Goal: Task Accomplishment & Management: Manage account settings

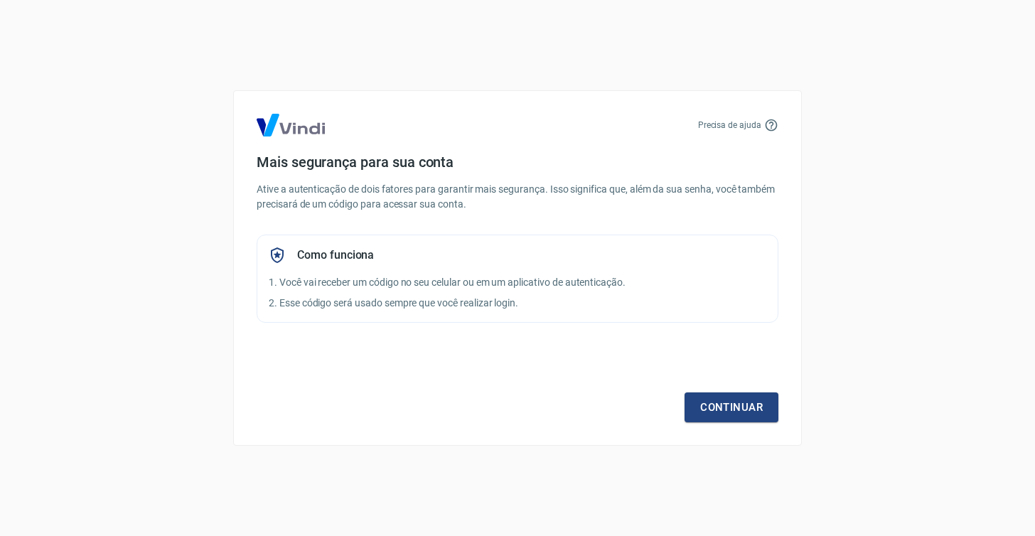
click at [977, 429] on div "Precisa de ajuda Mais segurança para sua conta Ative a autenticação de dois fat…" at bounding box center [517, 268] width 1035 height 536
click at [728, 406] on link "Continuar" at bounding box center [731, 407] width 94 height 30
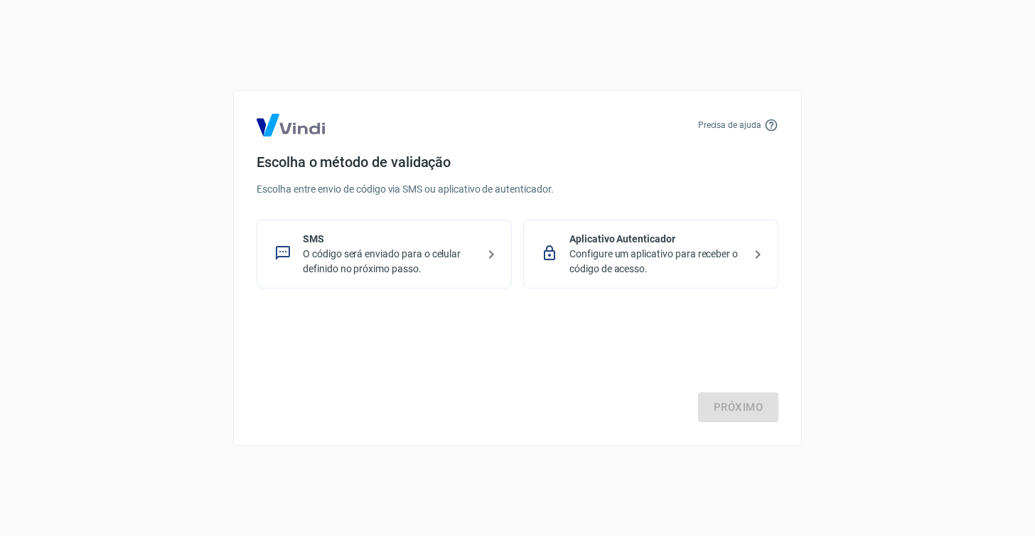
click at [637, 253] on p "Configure um aplicativo para receber o código de acesso." at bounding box center [656, 262] width 174 height 30
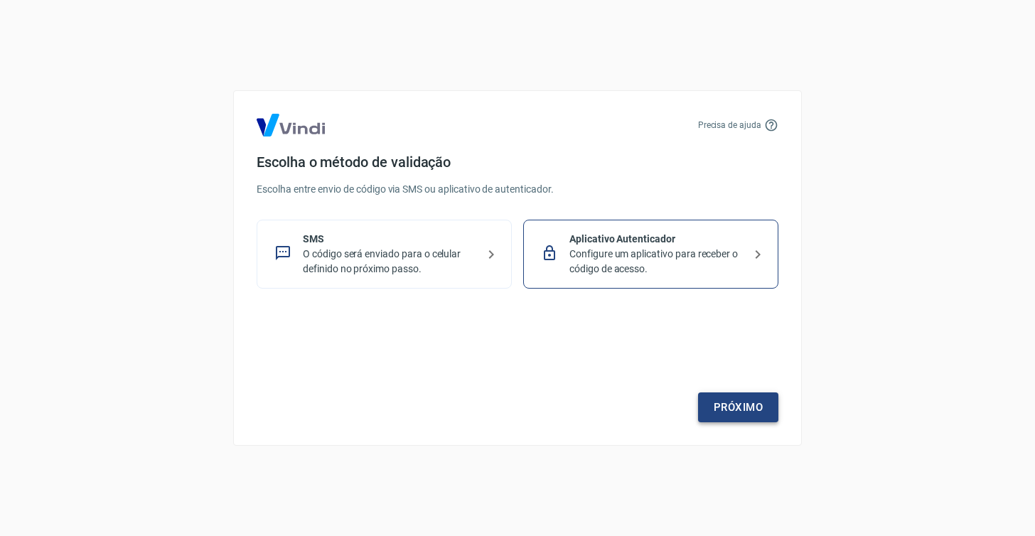
click at [719, 406] on link "Próximo" at bounding box center [738, 407] width 80 height 30
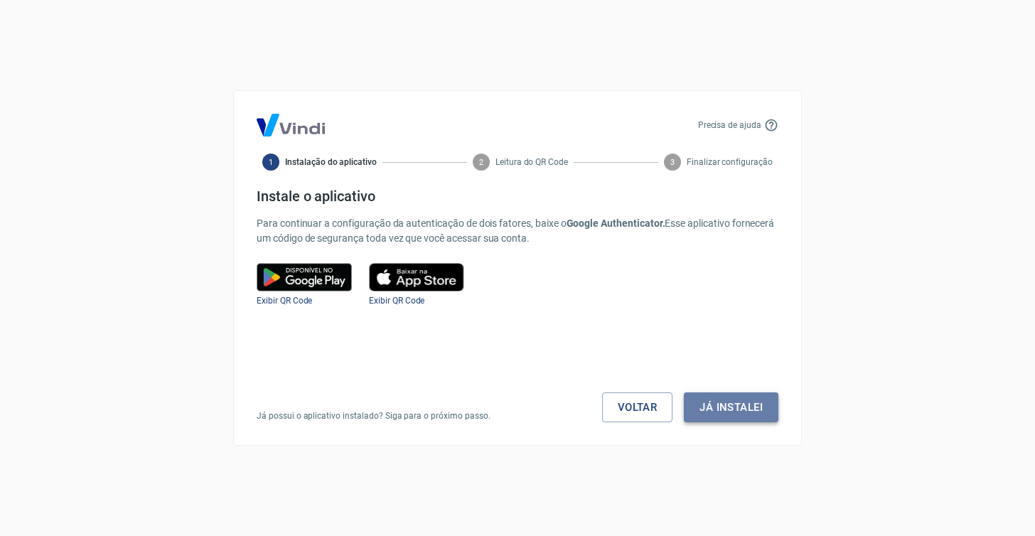
click at [728, 404] on button "Já instalei" at bounding box center [731, 407] width 94 height 30
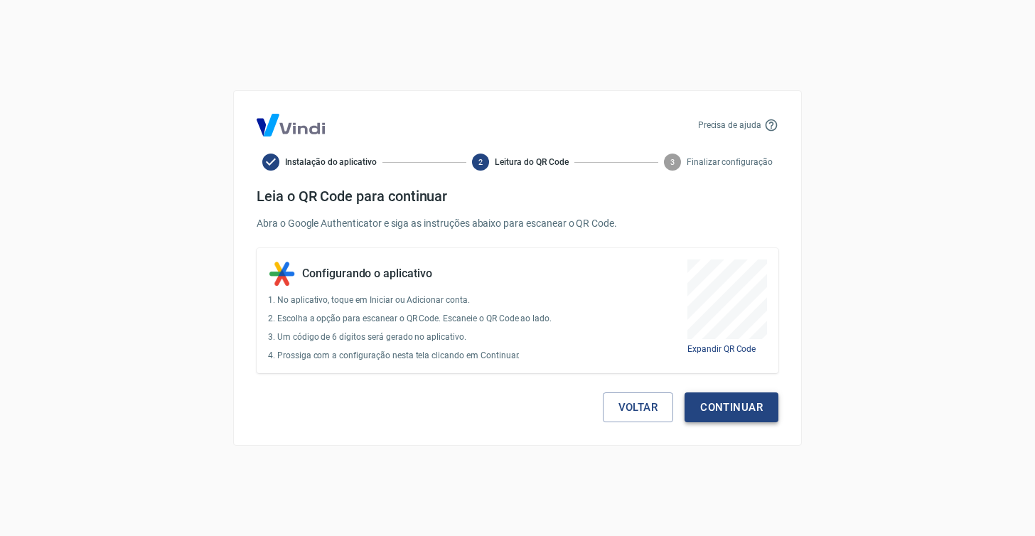
click at [753, 404] on button "Continuar" at bounding box center [731, 407] width 94 height 30
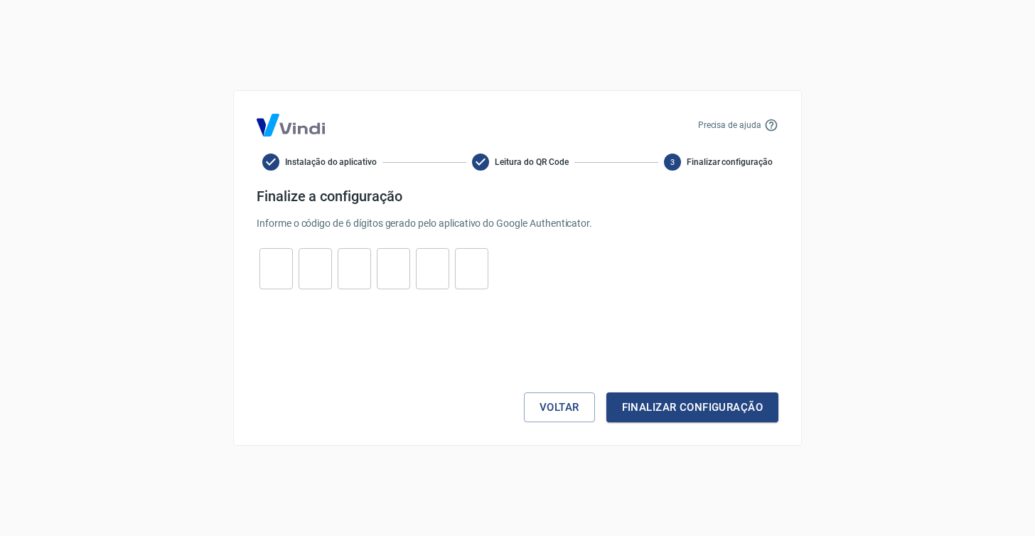
click at [269, 274] on input "tel" at bounding box center [275, 269] width 33 height 31
type input "6"
type input "2"
type input "5"
type input "9"
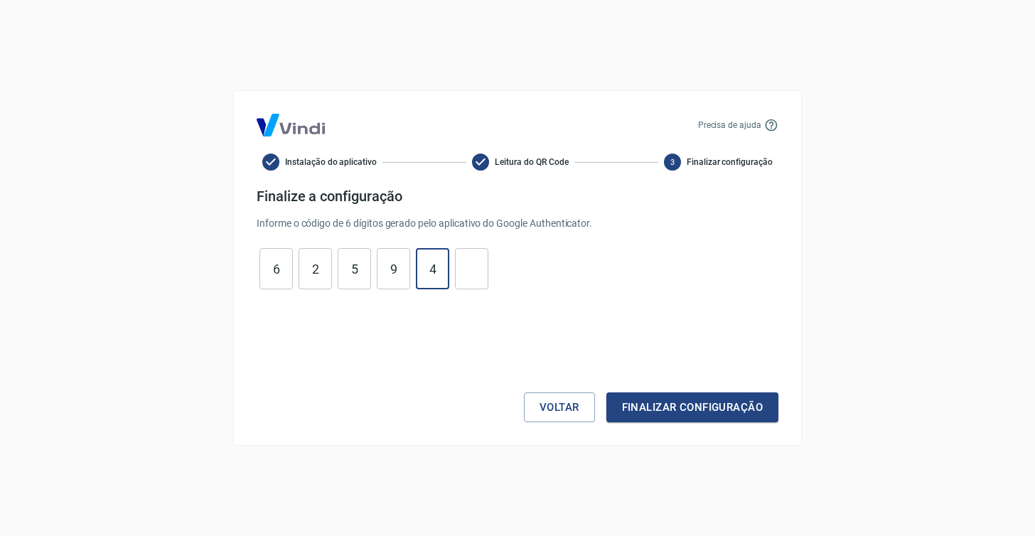
type input "4"
type input "7"
click at [696, 403] on button "Finalizar configuração" at bounding box center [692, 407] width 172 height 30
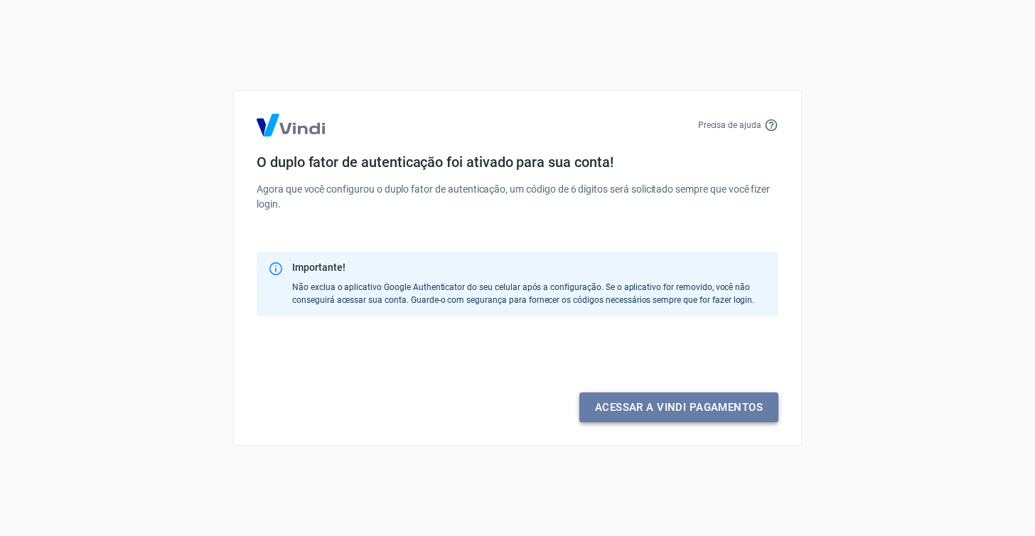
click at [684, 407] on link "Acessar a Vindi pagamentos" at bounding box center [678, 407] width 199 height 30
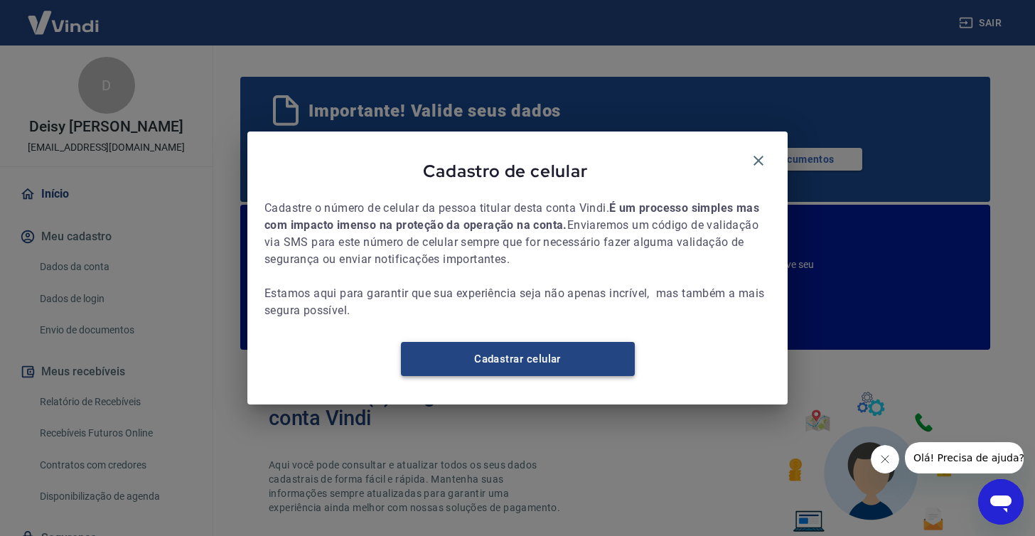
click at [536, 367] on link "Cadastrar celular" at bounding box center [518, 359] width 234 height 34
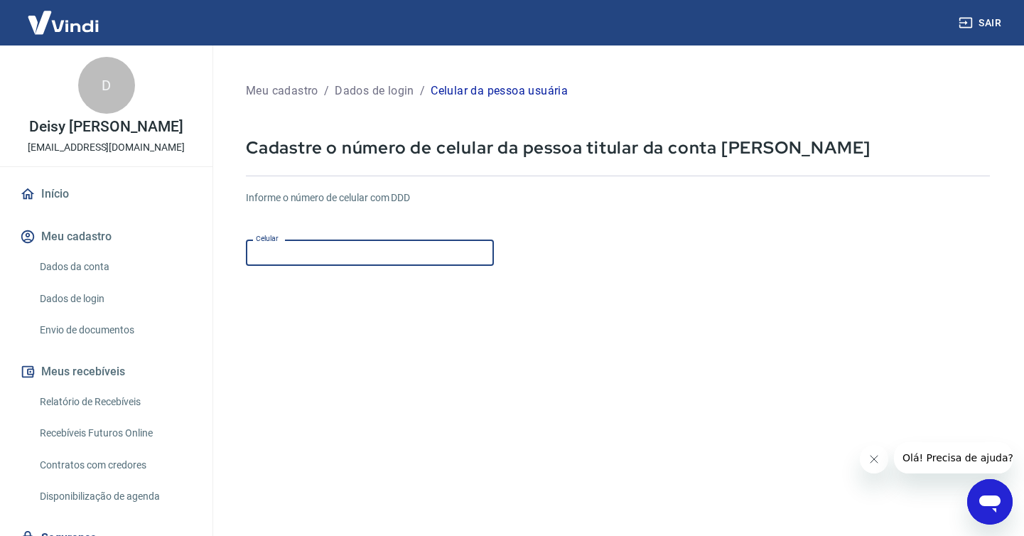
click at [354, 264] on input "Celular" at bounding box center [370, 252] width 248 height 26
type input "(49) 99935-7534"
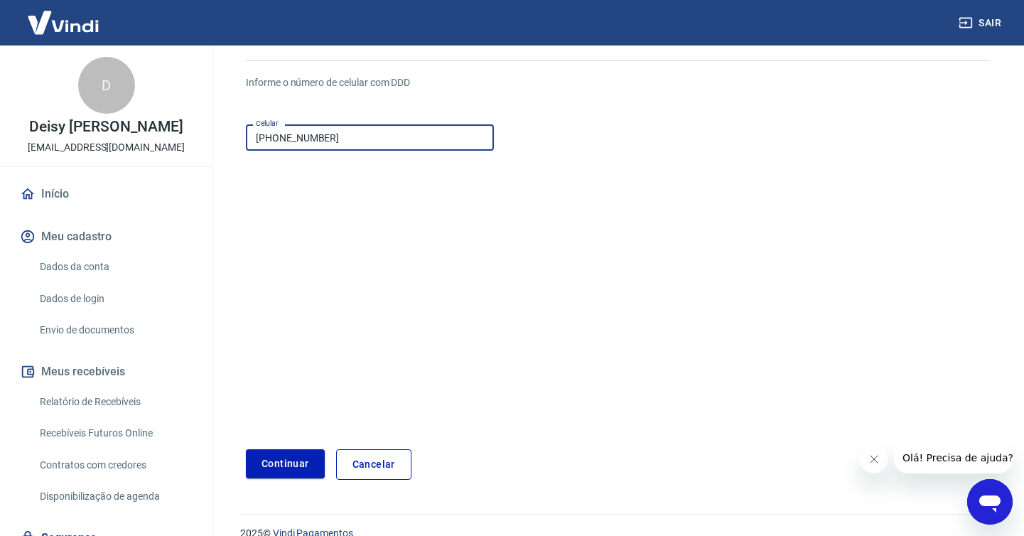
scroll to position [117, 0]
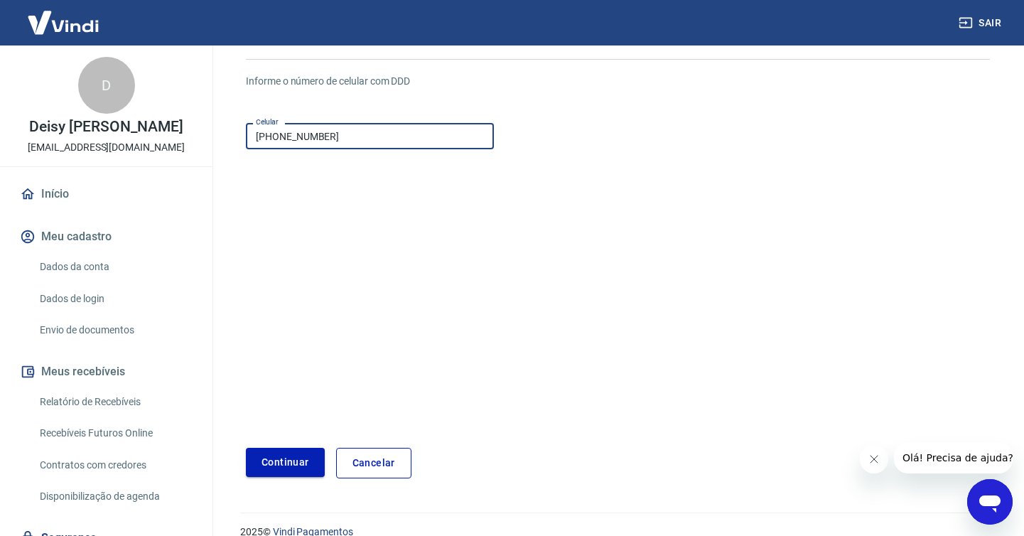
click at [286, 459] on button "Continuar" at bounding box center [285, 462] width 79 height 29
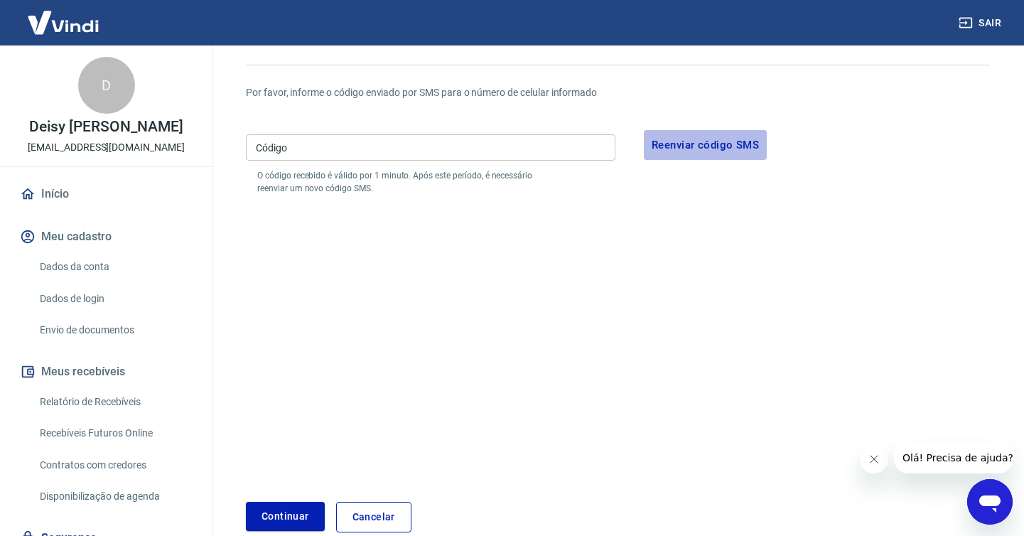
click at [703, 148] on button "Reenviar código SMS" at bounding box center [705, 145] width 123 height 30
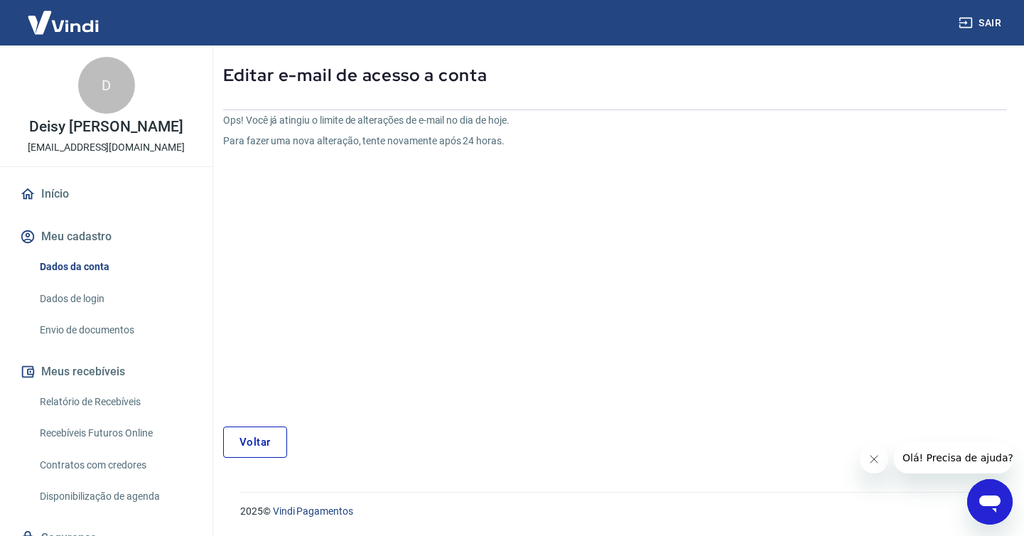
scroll to position [67, 0]
click at [244, 446] on link "Voltar" at bounding box center [255, 441] width 64 height 31
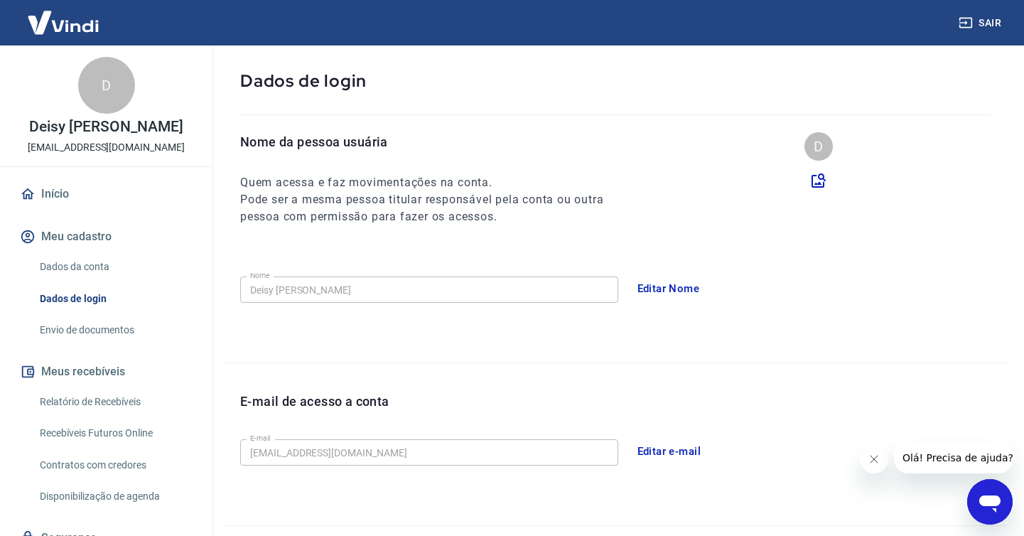
scroll to position [68, 0]
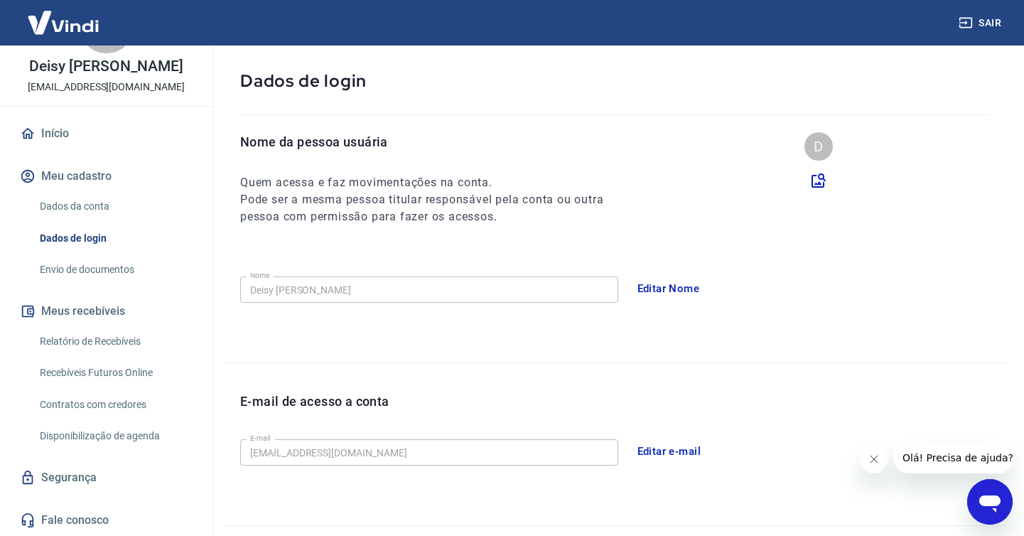
click at [96, 328] on link "Relatório de Recebíveis" at bounding box center [114, 341] width 161 height 29
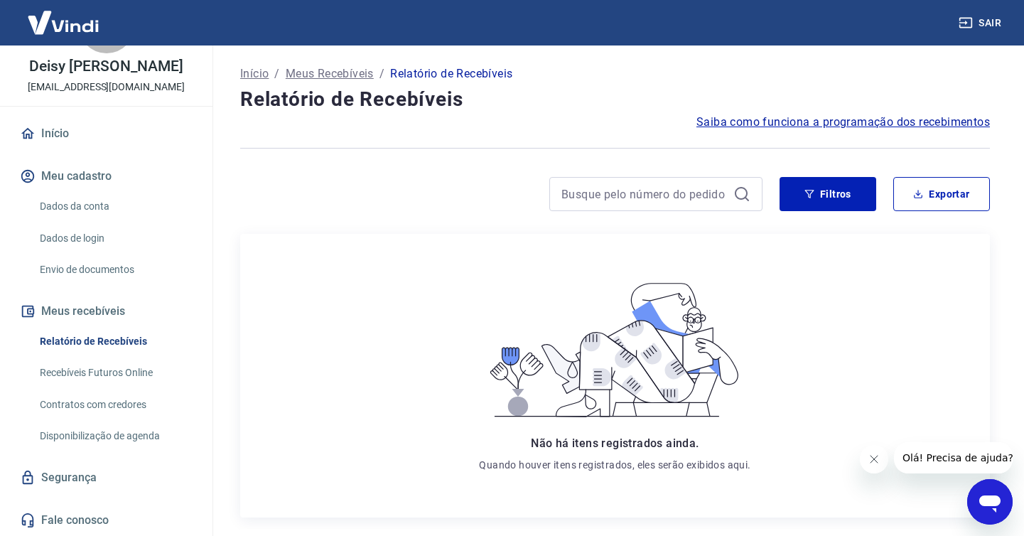
click at [87, 166] on button "Meu cadastro" at bounding box center [106, 176] width 178 height 31
click at [63, 124] on link "Início" at bounding box center [106, 133] width 178 height 31
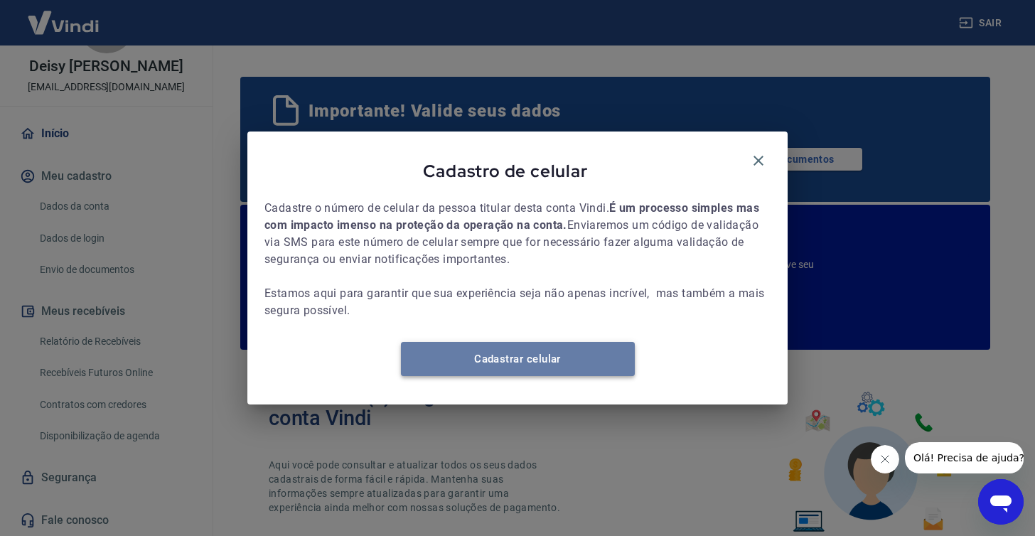
click at [521, 367] on link "Cadastrar celular" at bounding box center [518, 359] width 234 height 34
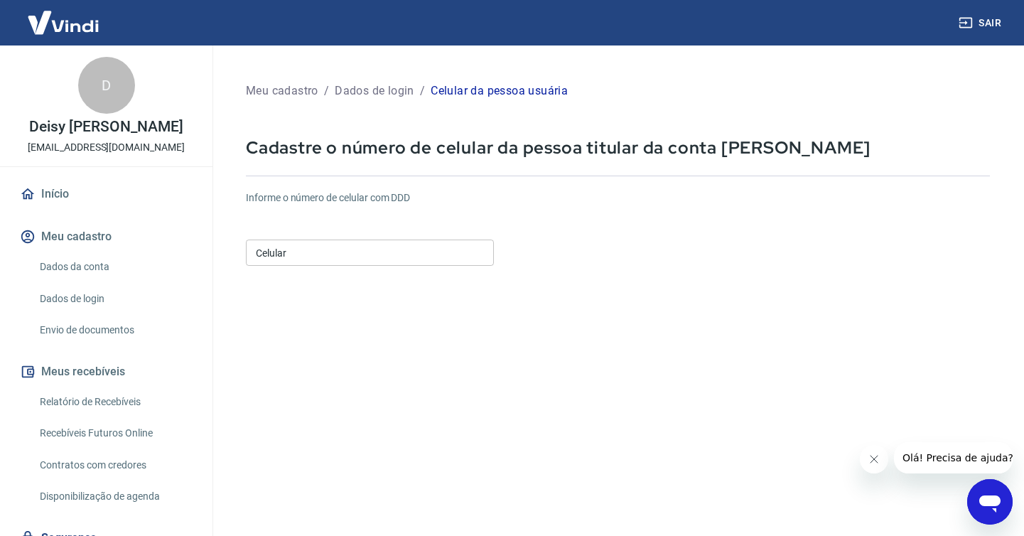
click at [330, 254] on input "Celular" at bounding box center [370, 252] width 248 height 26
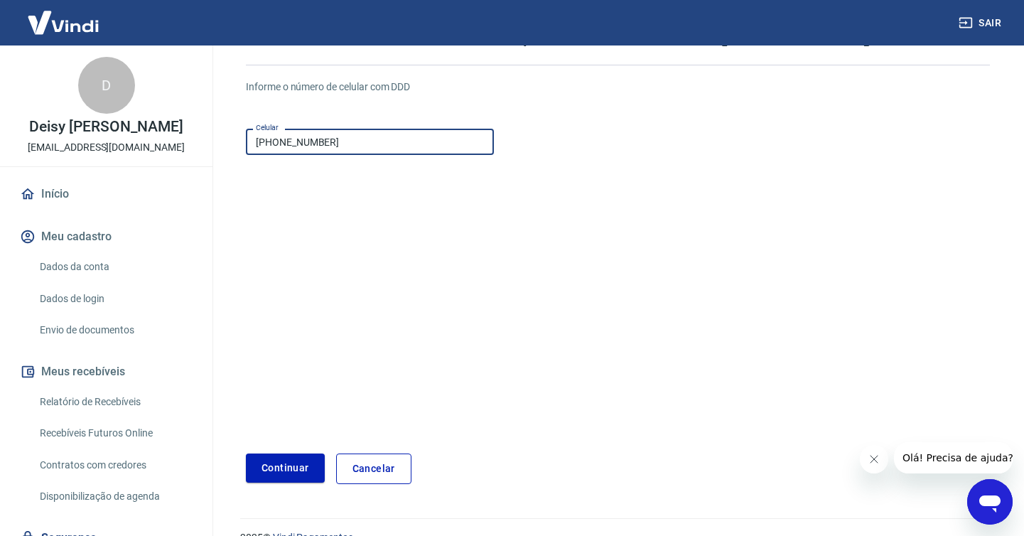
scroll to position [126, 0]
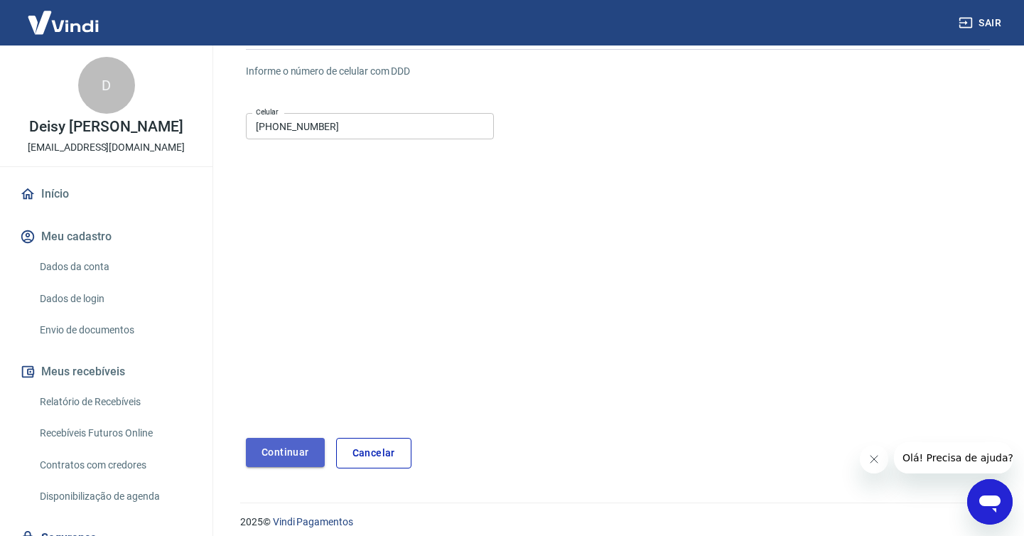
click at [281, 453] on button "Continuar" at bounding box center [285, 452] width 79 height 29
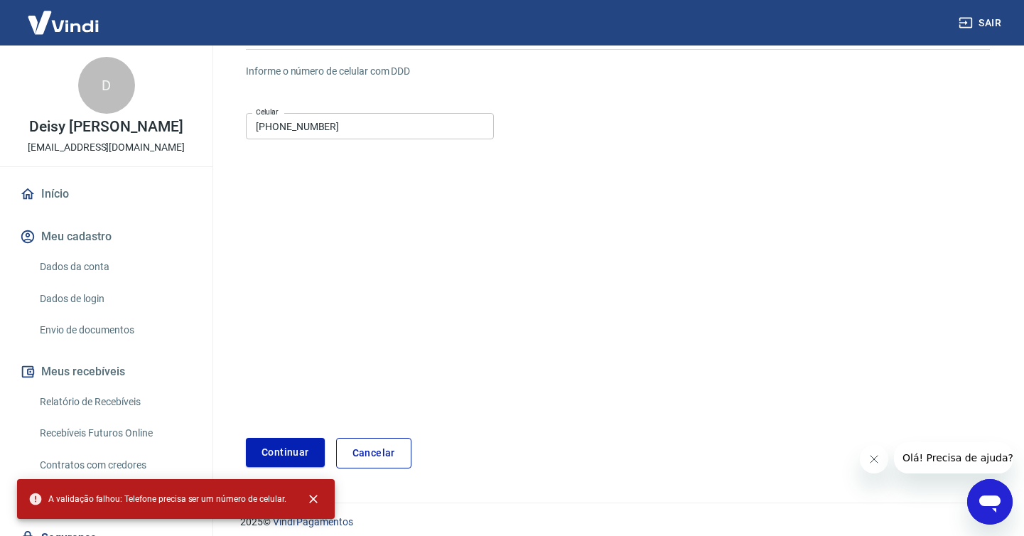
click at [277, 130] on input "(49) 9903-0065" at bounding box center [370, 126] width 248 height 26
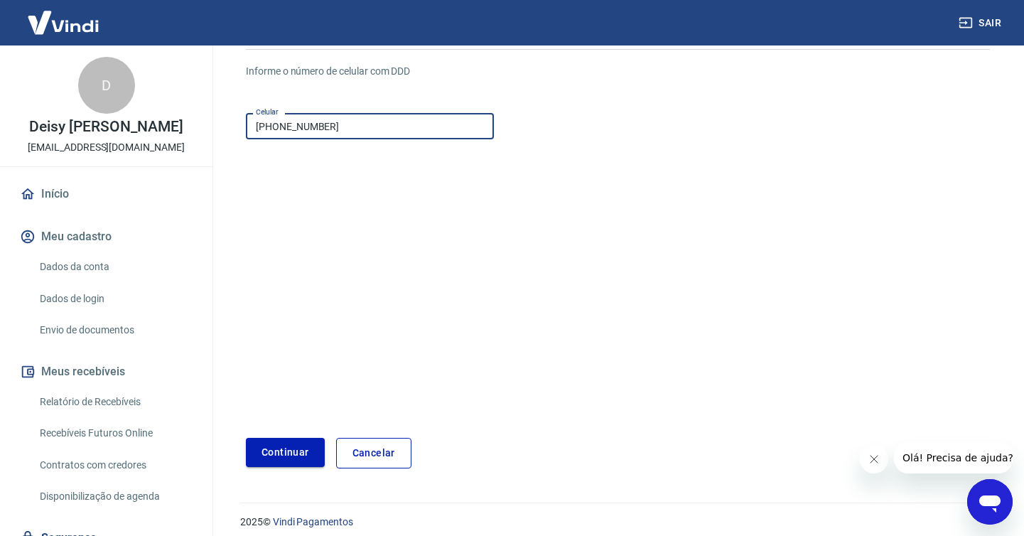
type input "(49) 99903-0065"
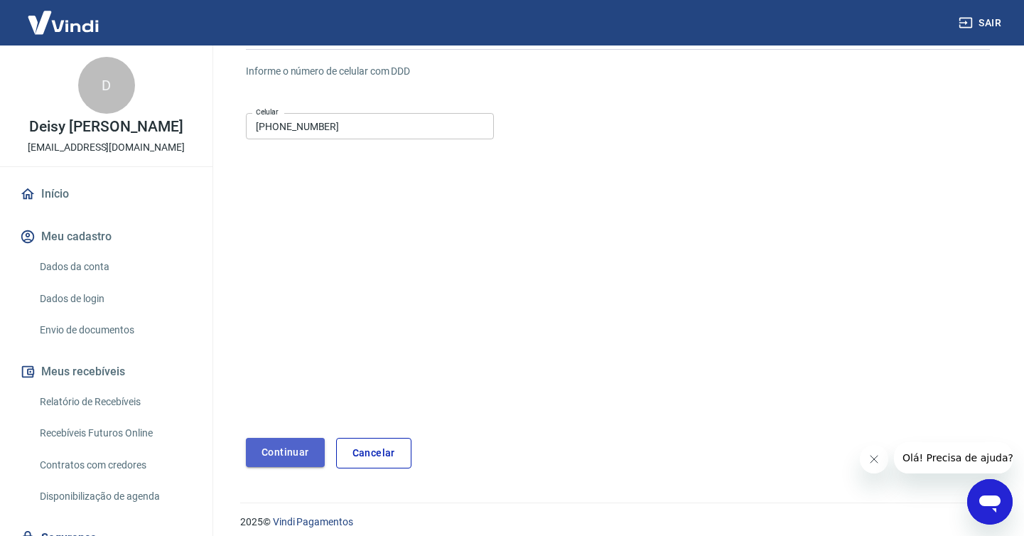
click at [284, 442] on button "Continuar" at bounding box center [285, 452] width 79 height 29
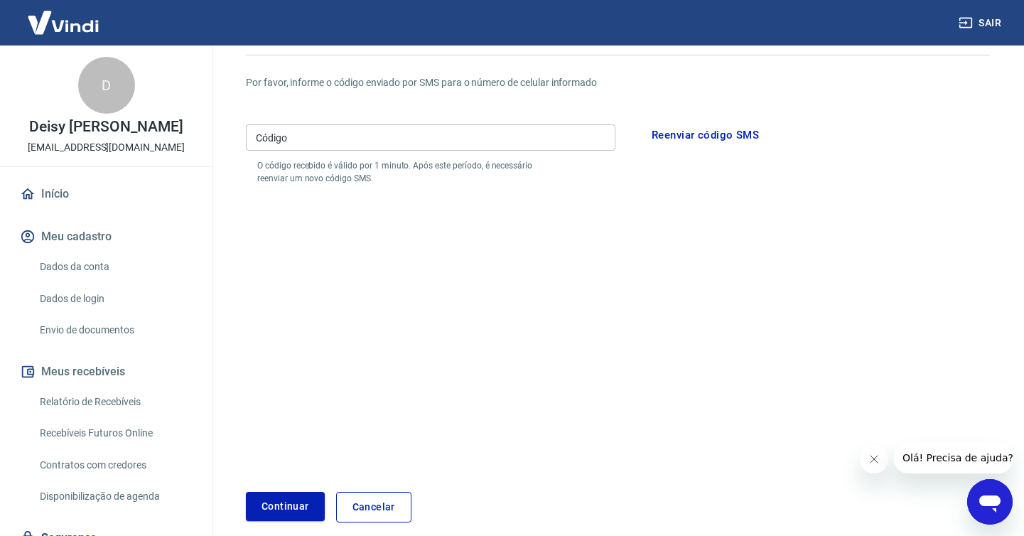
click at [308, 146] on input "Código" at bounding box center [430, 137] width 369 height 26
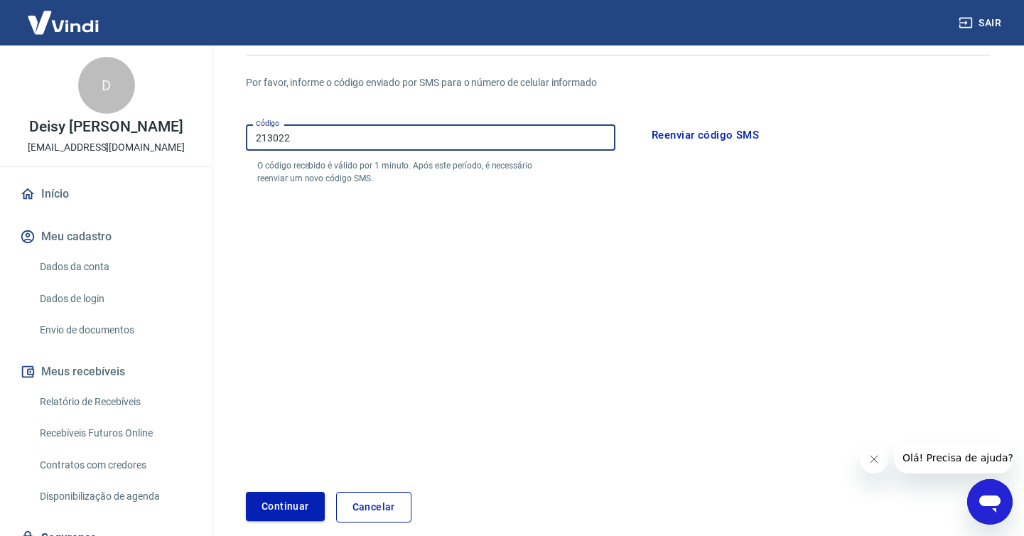
type input "213022"
click at [293, 502] on button "Continuar" at bounding box center [285, 506] width 79 height 29
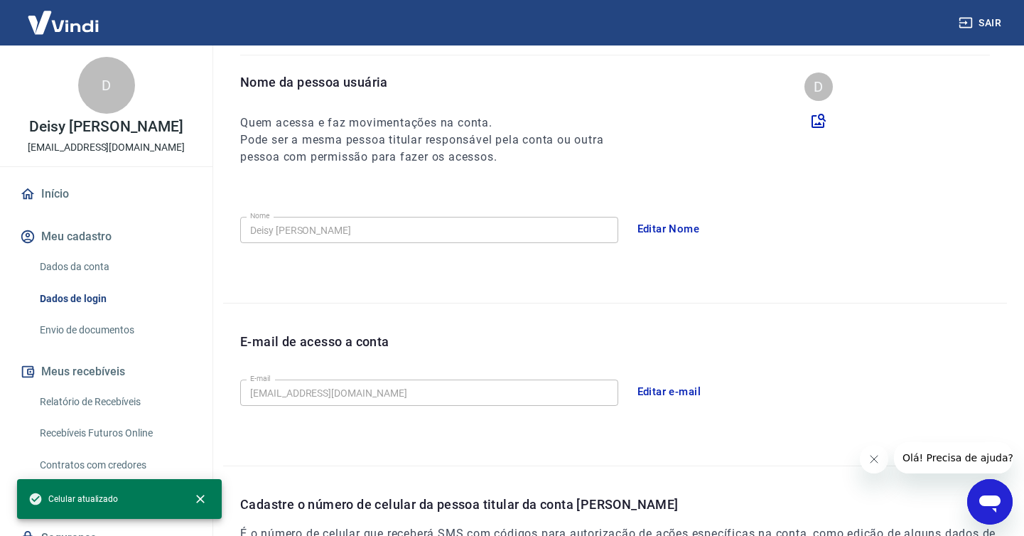
click at [62, 202] on link "Início" at bounding box center [106, 193] width 178 height 31
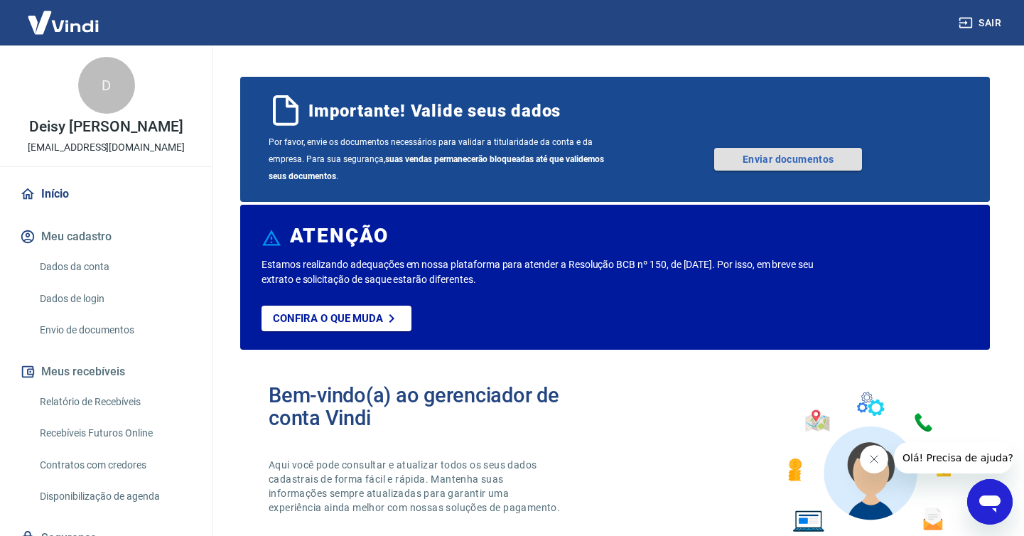
click at [784, 161] on link "Enviar documentos" at bounding box center [788, 159] width 148 height 23
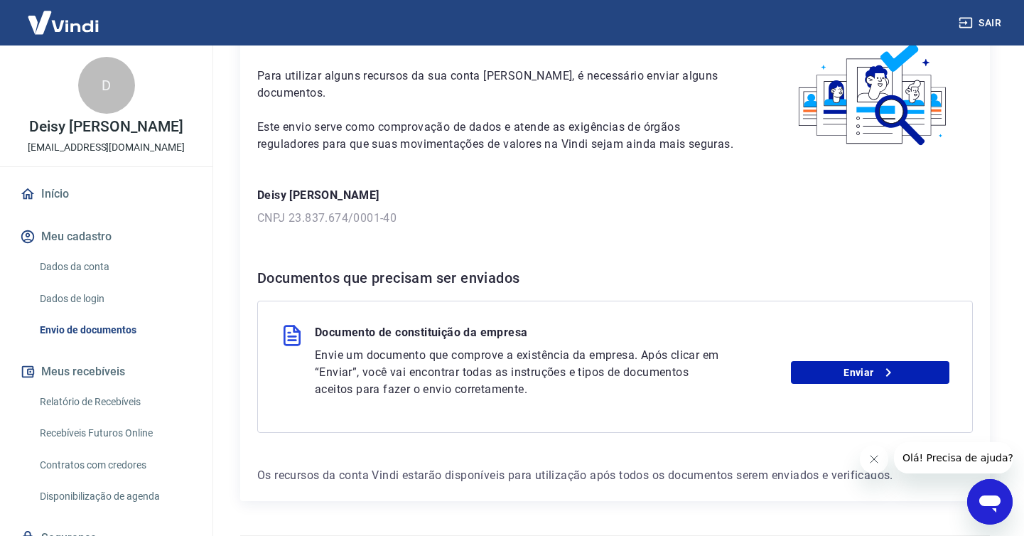
scroll to position [121, 0]
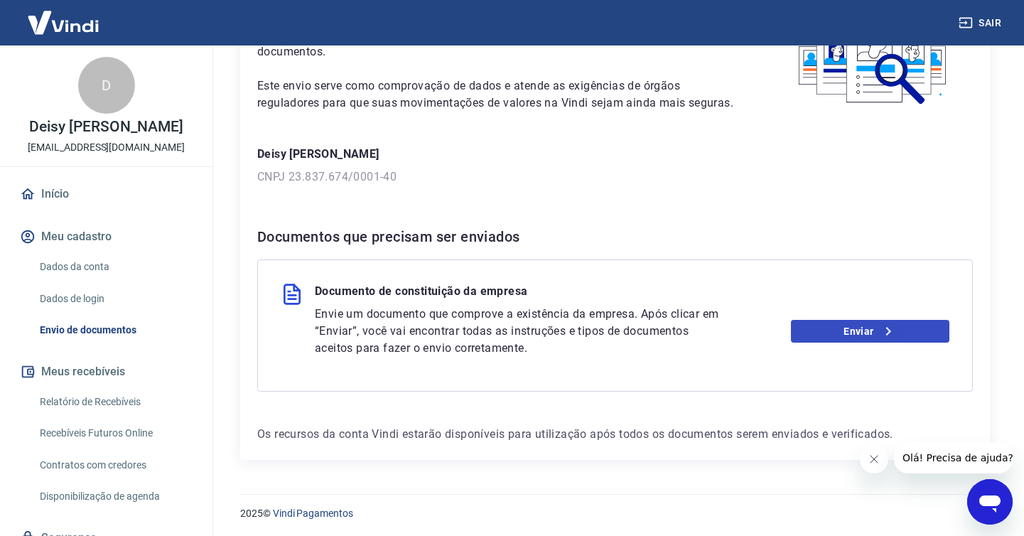
click at [874, 329] on link "Enviar" at bounding box center [870, 331] width 158 height 23
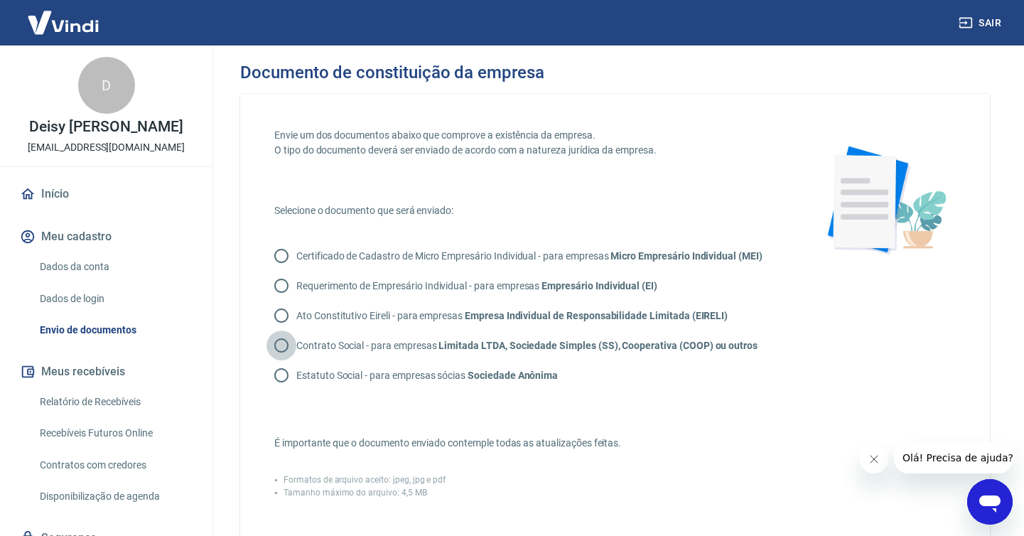
click at [285, 345] on input "Contrato Social - para empresas Limitada LTDA, Sociedade Simples (SS), Cooperat…" at bounding box center [281, 345] width 30 height 30
radio input "true"
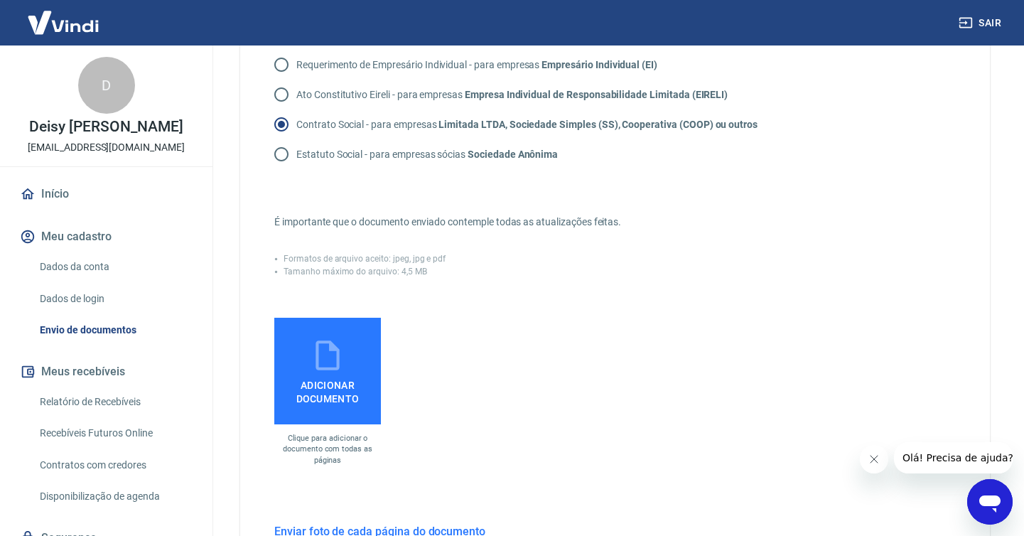
scroll to position [247, 0]
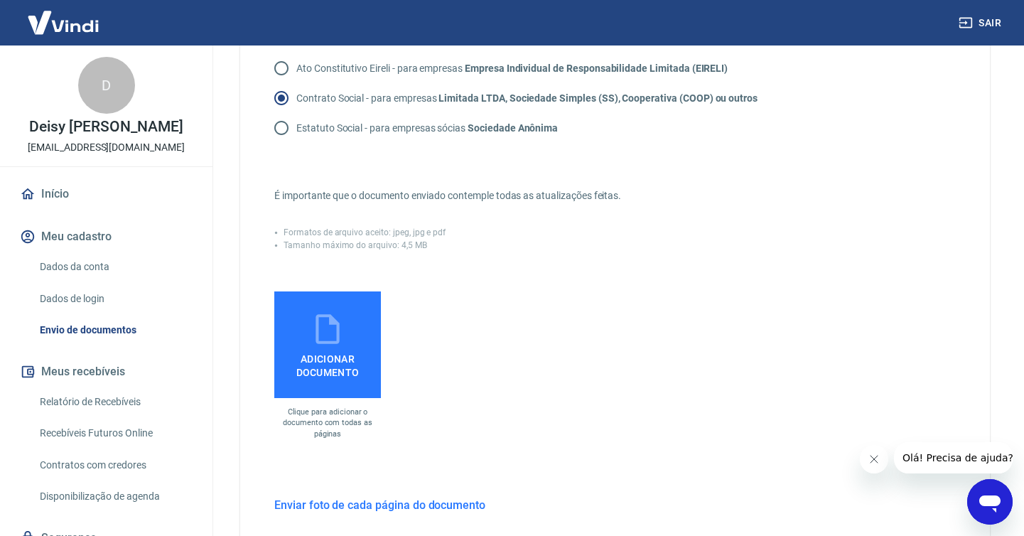
click at [339, 340] on icon at bounding box center [326, 329] width 23 height 30
click at [0, 0] on input "Adicionar documento" at bounding box center [0, 0] width 0 height 0
click at [335, 327] on icon at bounding box center [328, 329] width 36 height 36
click at [0, 0] on input "Adicionar documento" at bounding box center [0, 0] width 0 height 0
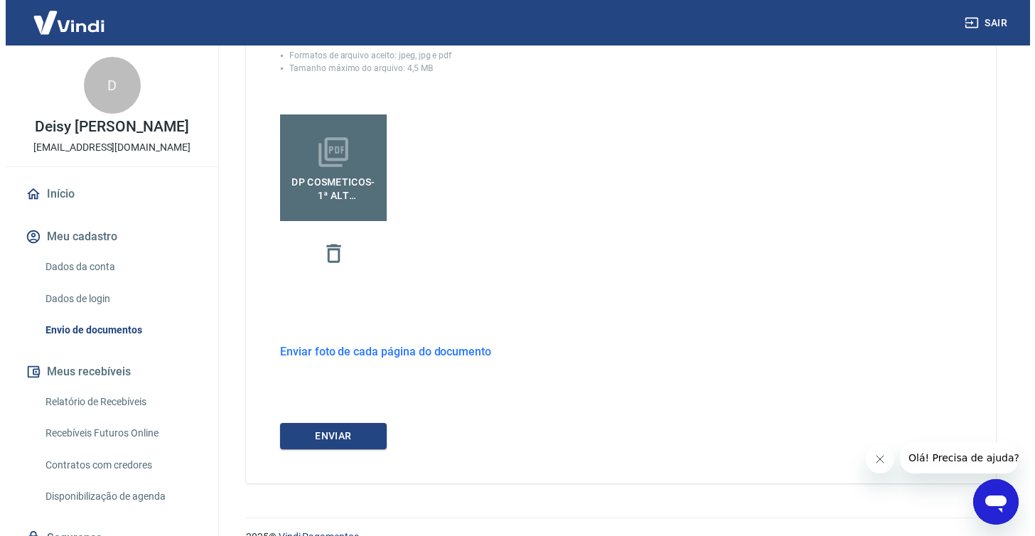
scroll to position [421, 0]
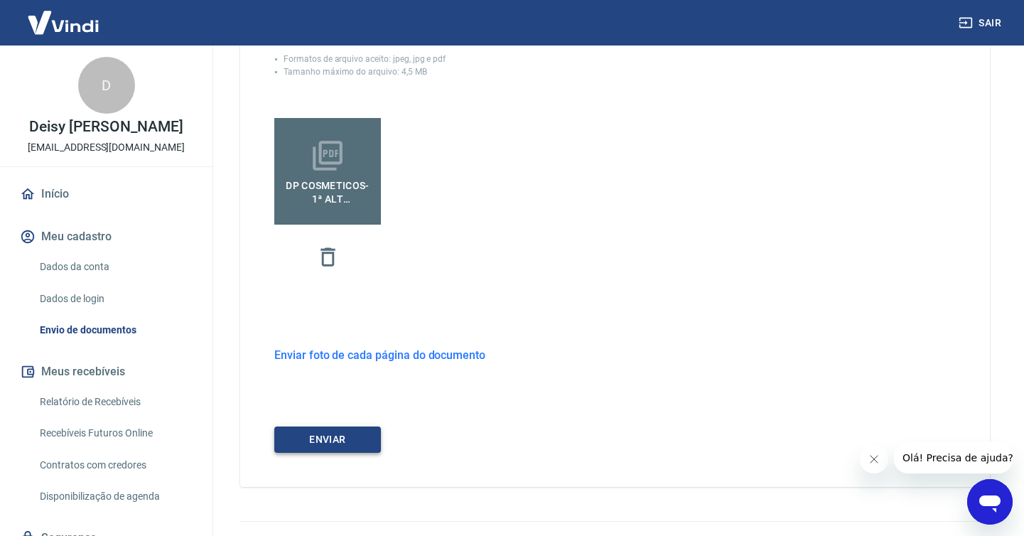
click at [347, 438] on button "ENVIAR" at bounding box center [327, 439] width 107 height 26
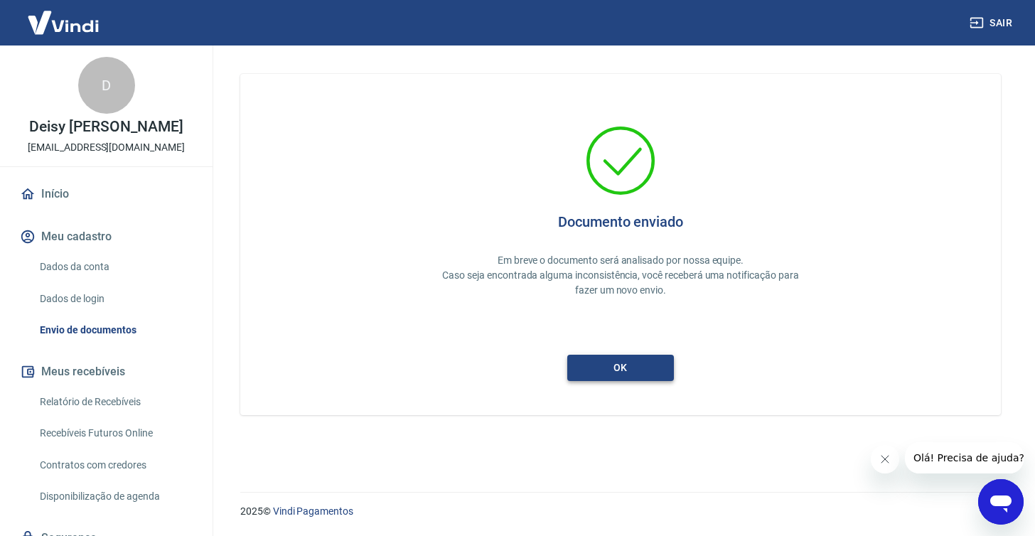
click at [615, 367] on button "ok" at bounding box center [620, 368] width 107 height 26
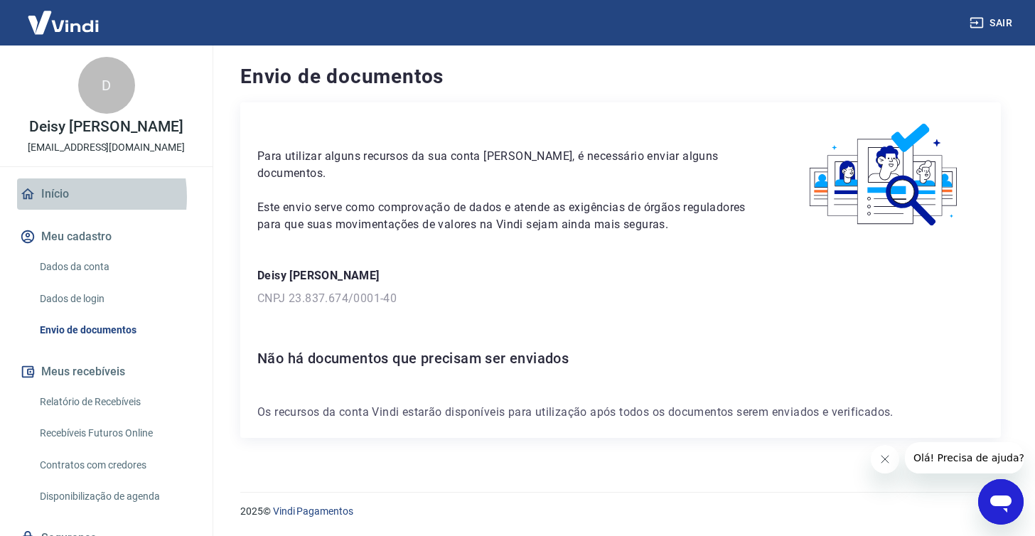
click at [55, 197] on link "Início" at bounding box center [106, 193] width 178 height 31
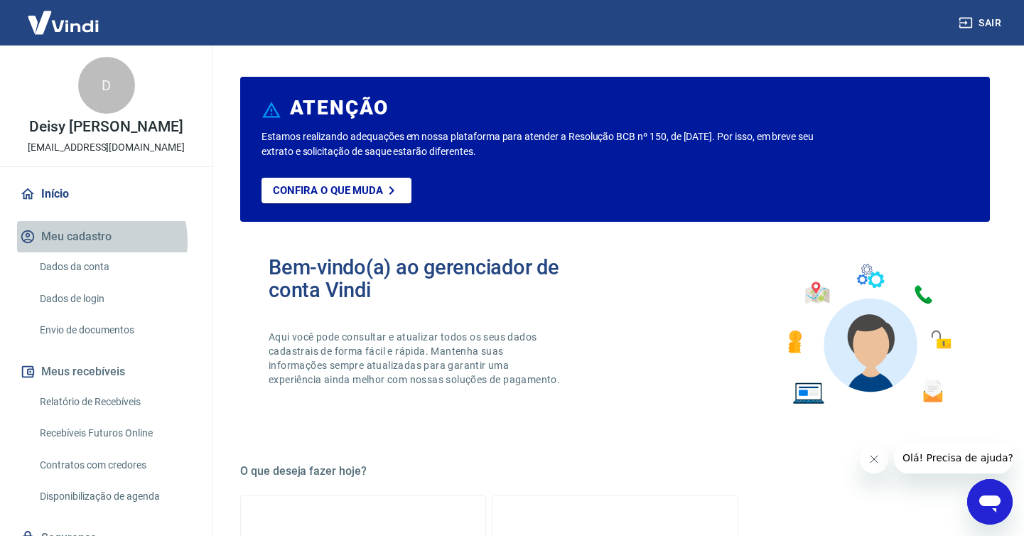
click at [94, 241] on button "Meu cadastro" at bounding box center [106, 236] width 178 height 31
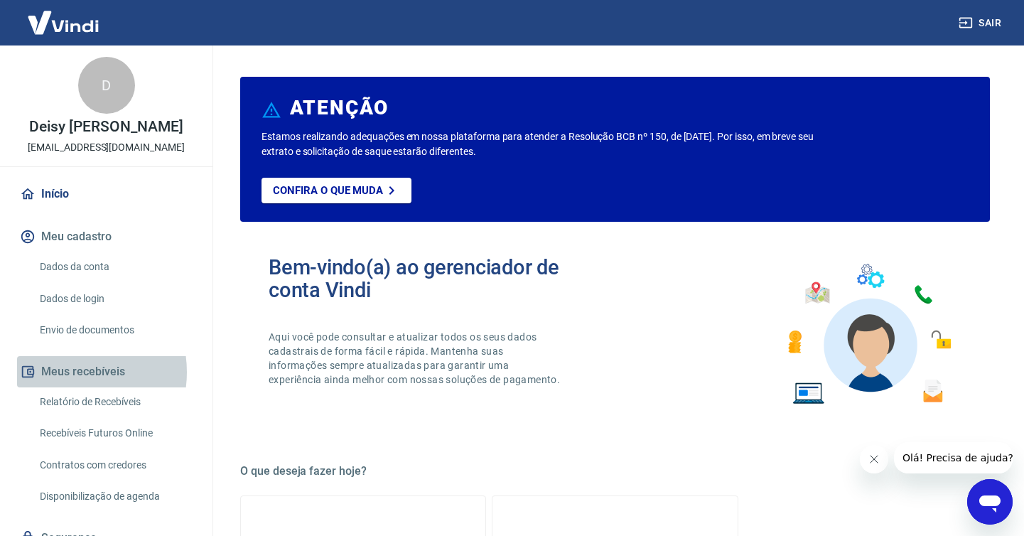
click at [63, 371] on button "Meus recebíveis" at bounding box center [106, 371] width 178 height 31
click at [103, 87] on div "D" at bounding box center [106, 85] width 57 height 57
click at [60, 269] on link "Dados da conta" at bounding box center [114, 266] width 161 height 29
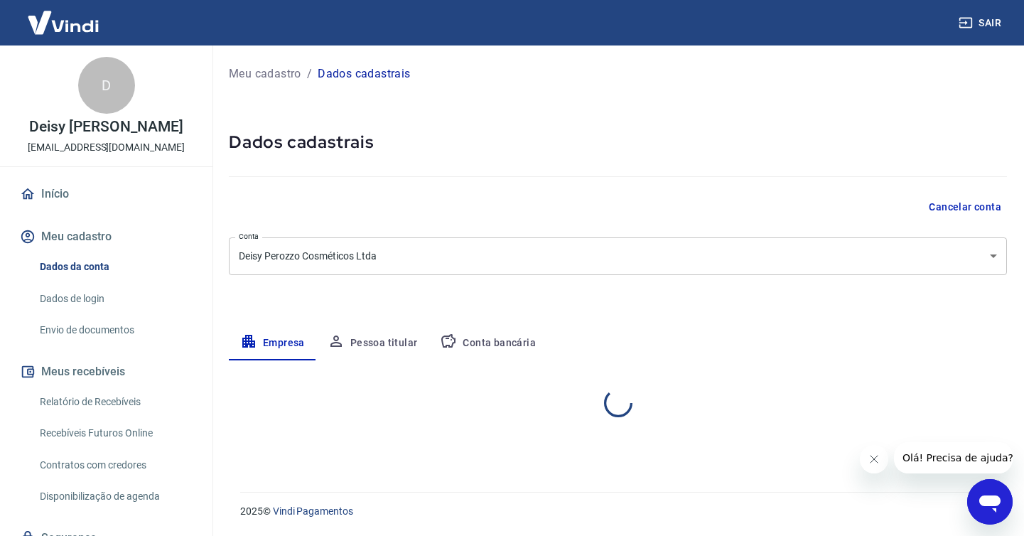
select select "SC"
select select "business"
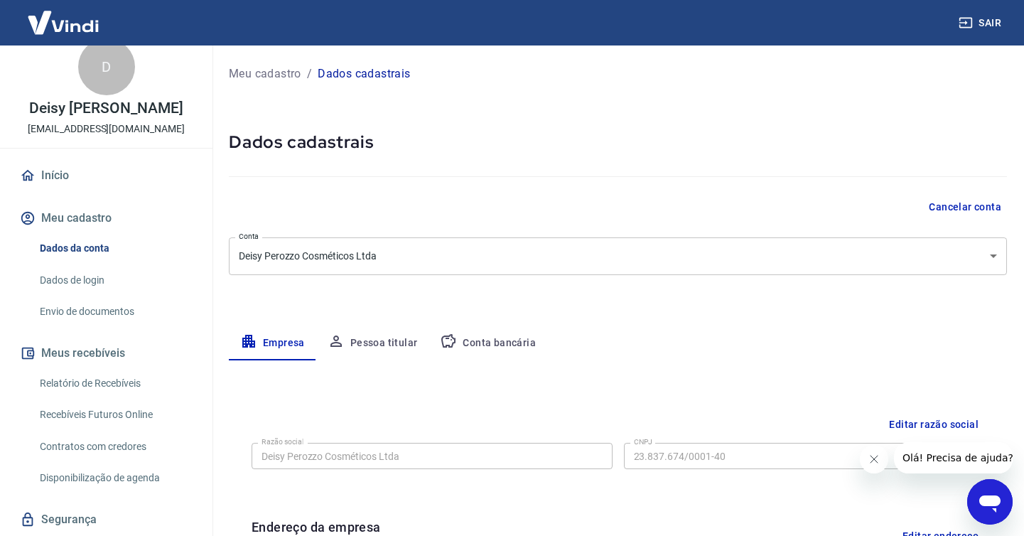
scroll to position [6, 0]
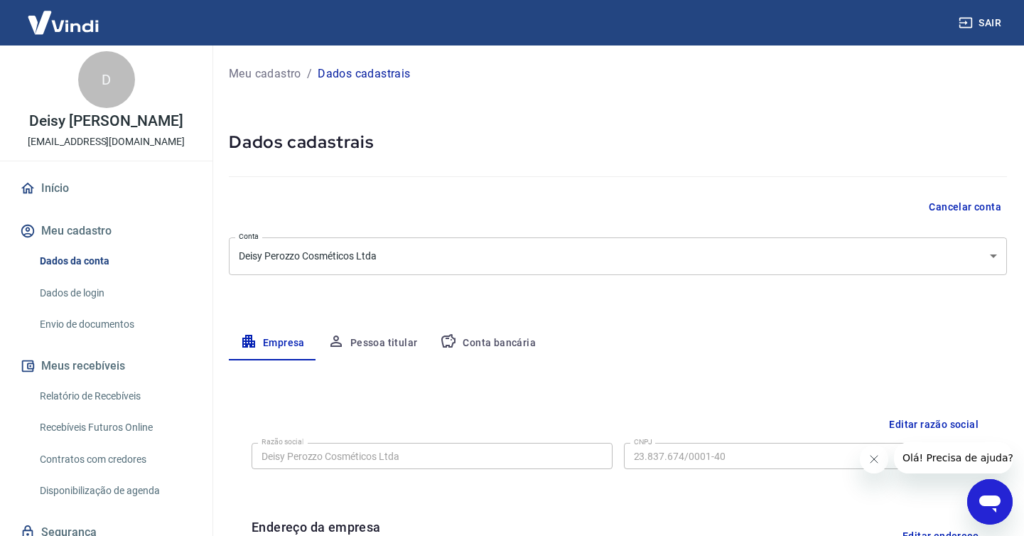
click at [390, 337] on button "Pessoa titular" at bounding box center [372, 343] width 113 height 34
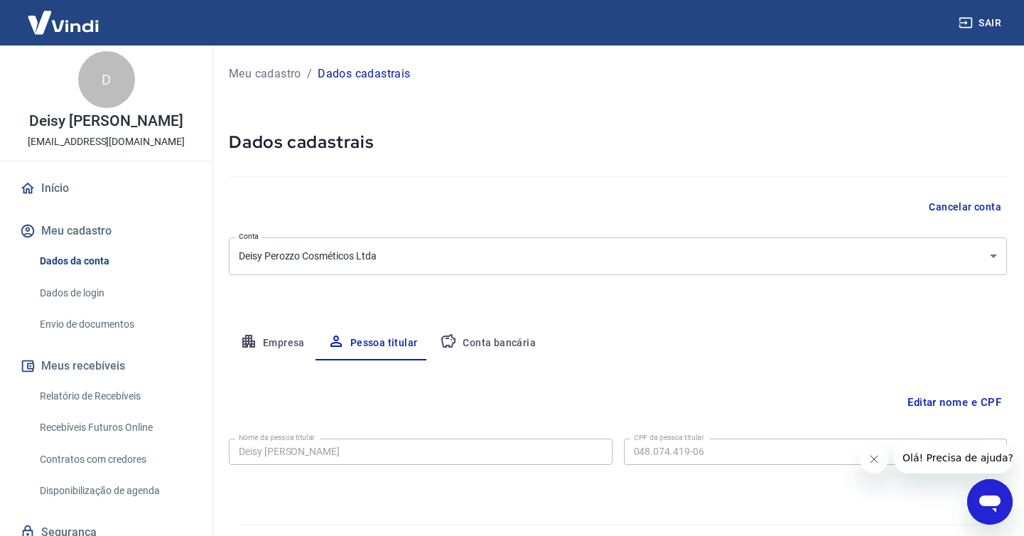
click at [483, 342] on button "Conta bancária" at bounding box center [487, 343] width 119 height 34
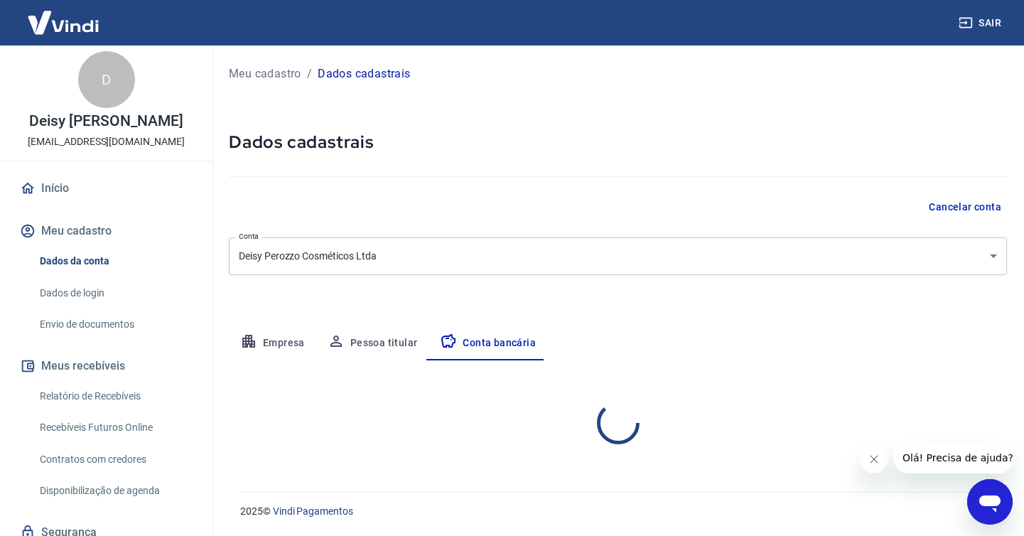
select select "1"
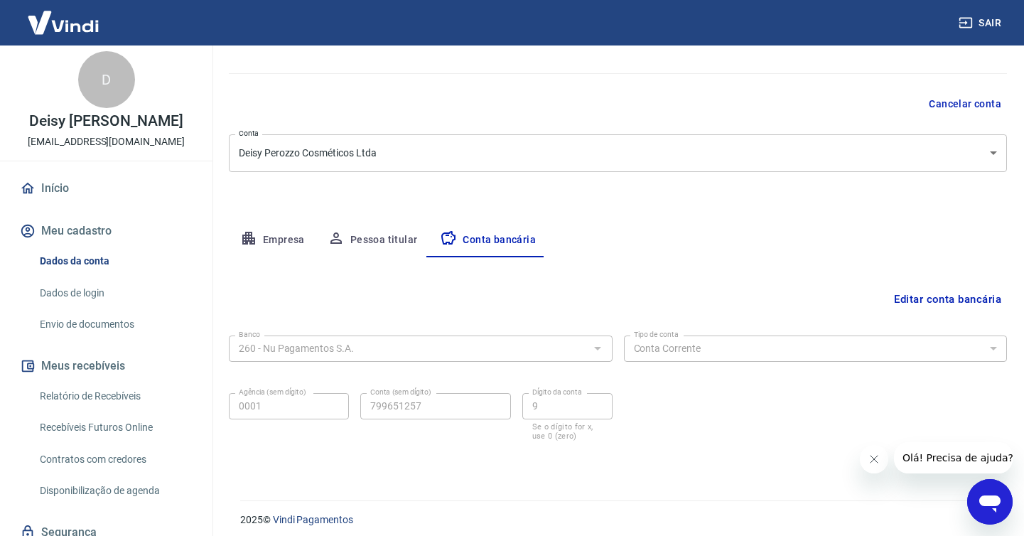
scroll to position [0, 0]
